Goal: Check status: Check status

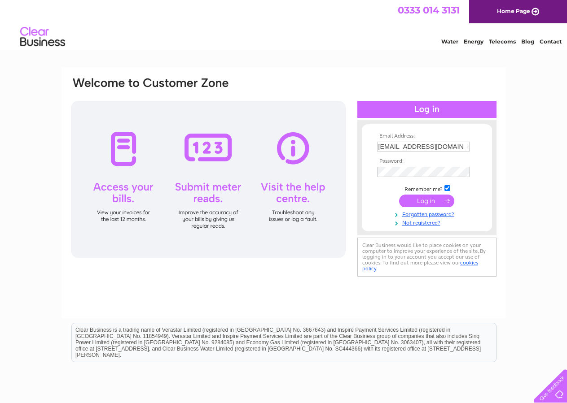
click at [429, 197] on input "submit" at bounding box center [426, 201] width 55 height 13
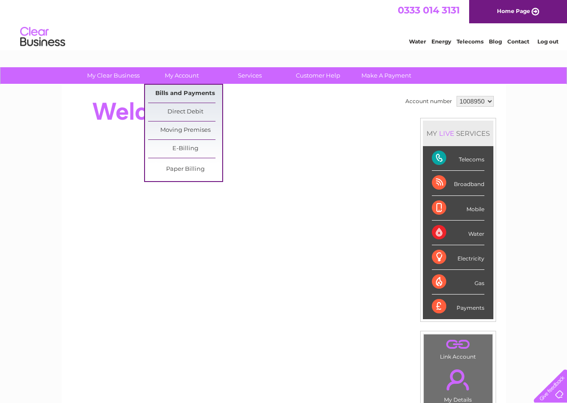
click at [175, 90] on link "Bills and Payments" at bounding box center [185, 94] width 74 height 18
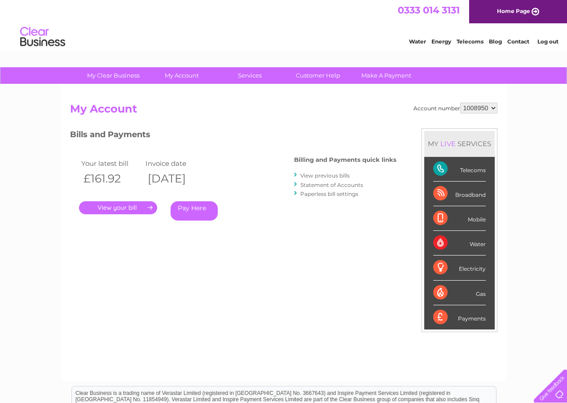
click at [133, 209] on link "." at bounding box center [118, 207] width 78 height 13
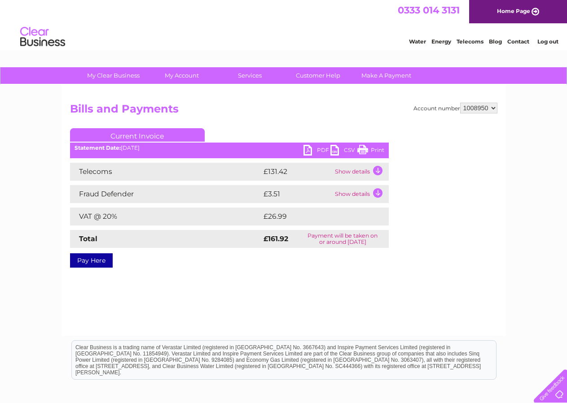
click at [349, 172] on td "Show details" at bounding box center [360, 172] width 56 height 18
